Goal: Check status: Check status

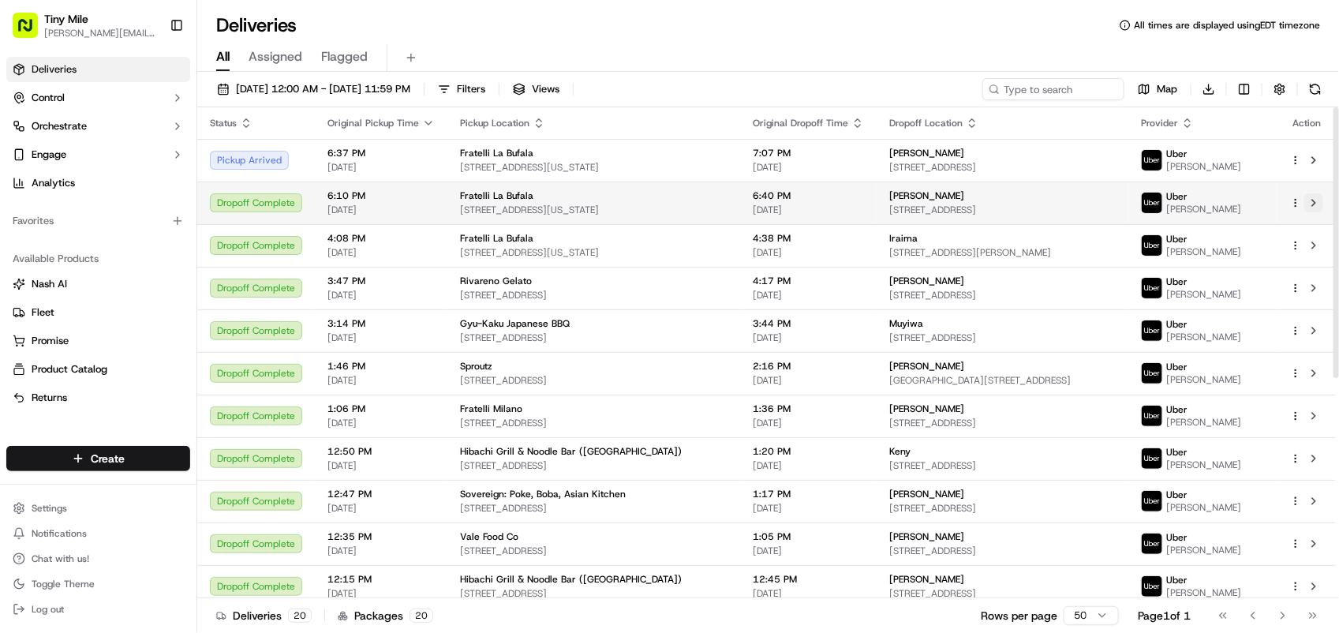
click at [1317, 206] on button at bounding box center [1313, 202] width 19 height 19
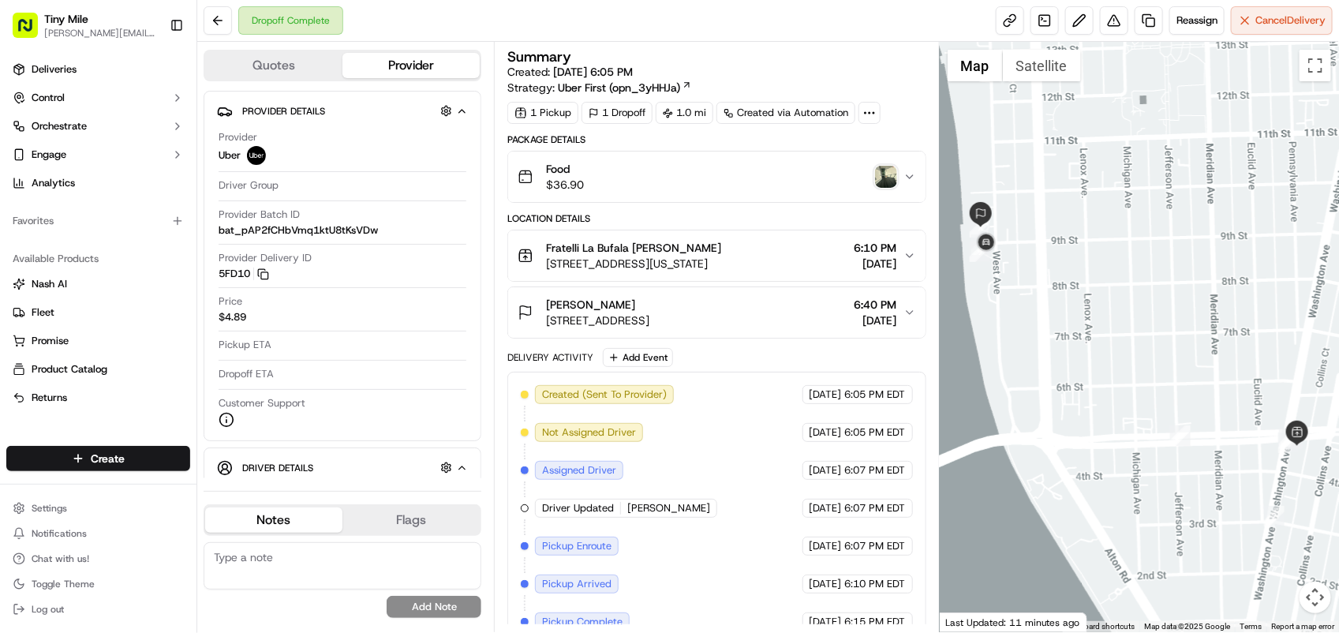
click at [892, 175] on img "button" at bounding box center [886, 177] width 22 height 22
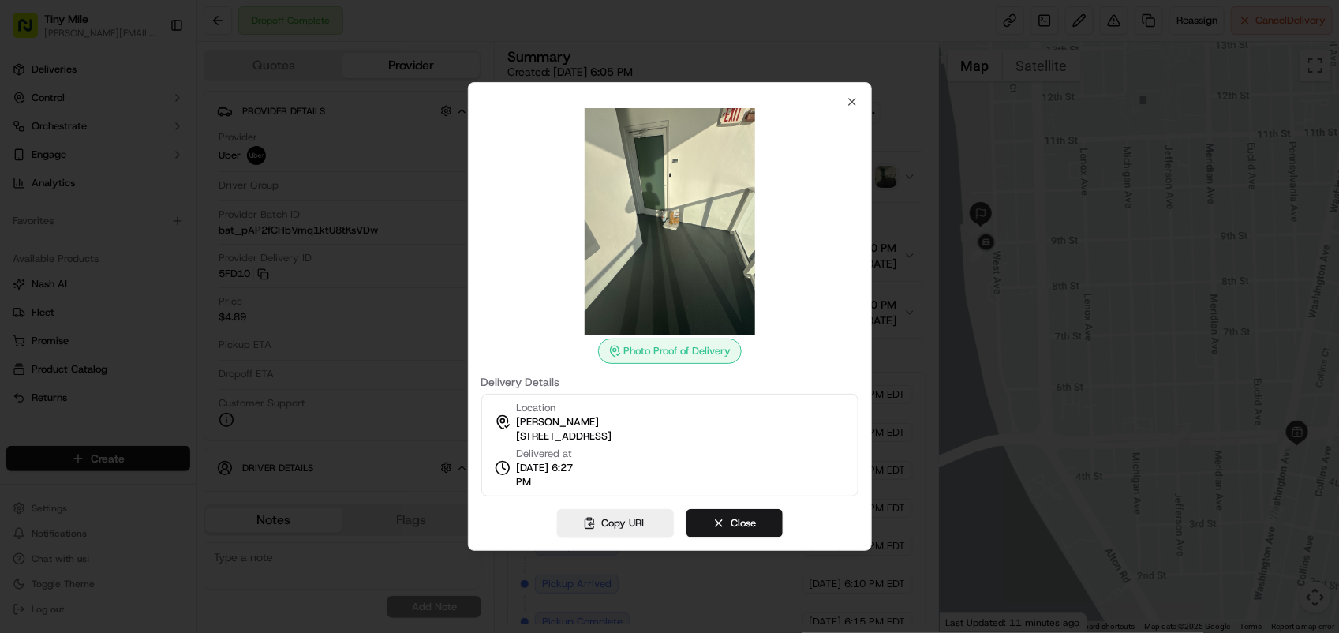
click at [661, 170] on img at bounding box center [669, 221] width 227 height 227
click at [1006, 201] on div at bounding box center [669, 316] width 1339 height 633
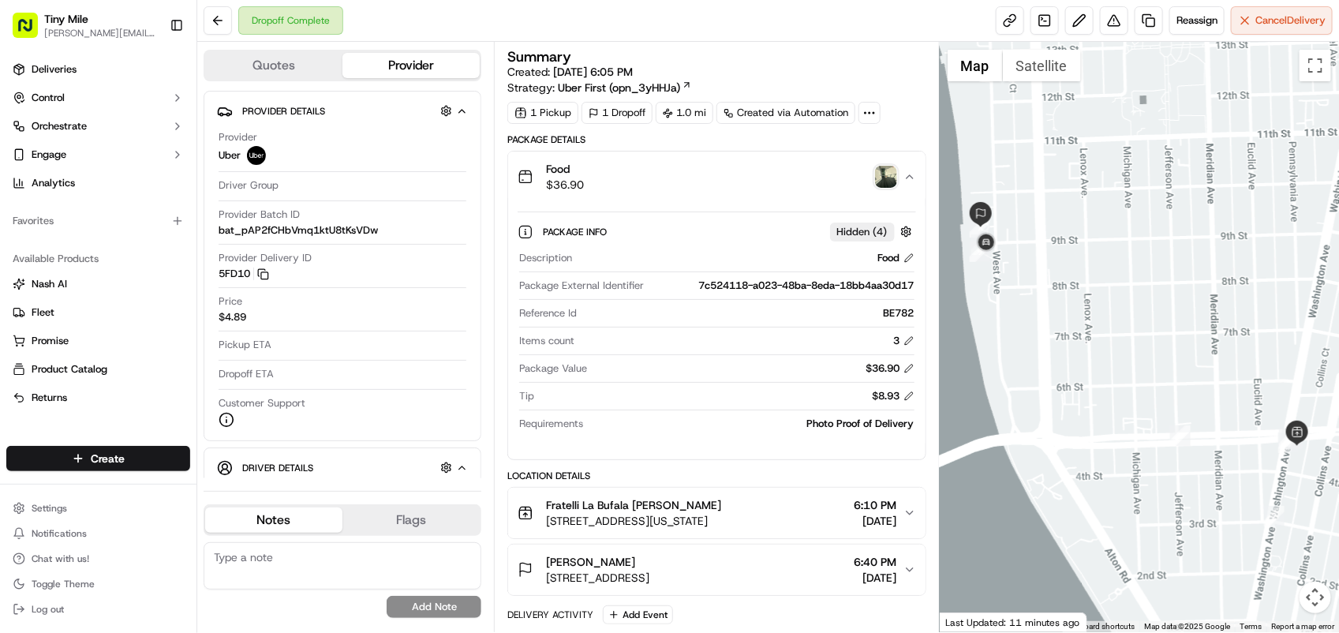
click at [886, 174] on img "button" at bounding box center [886, 177] width 22 height 22
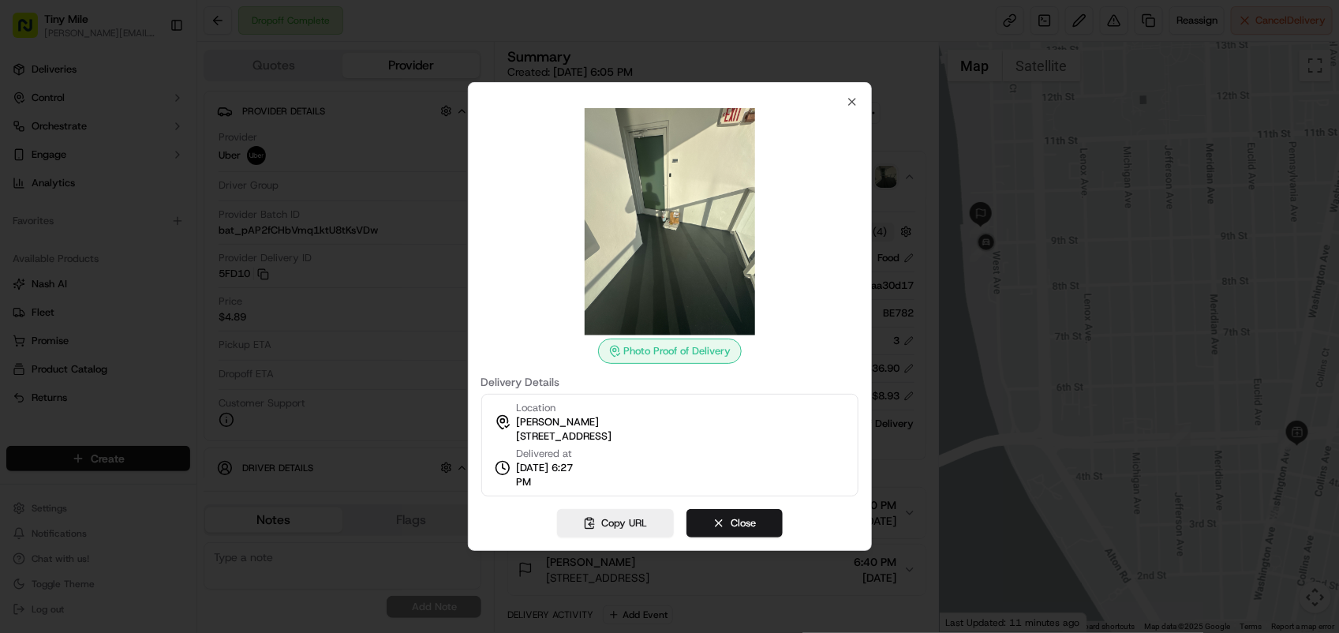
drag, startPoint x: 655, startPoint y: 201, endPoint x: 633, endPoint y: 211, distance: 23.6
